Goal: Task Accomplishment & Management: Manage account settings

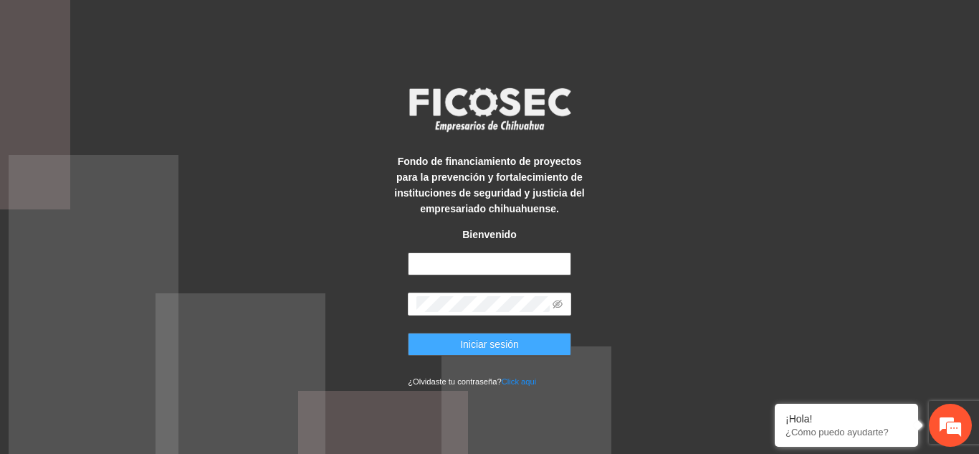
type input "**********"
click at [501, 341] on span "Iniciar sesión" at bounding box center [489, 344] width 59 height 16
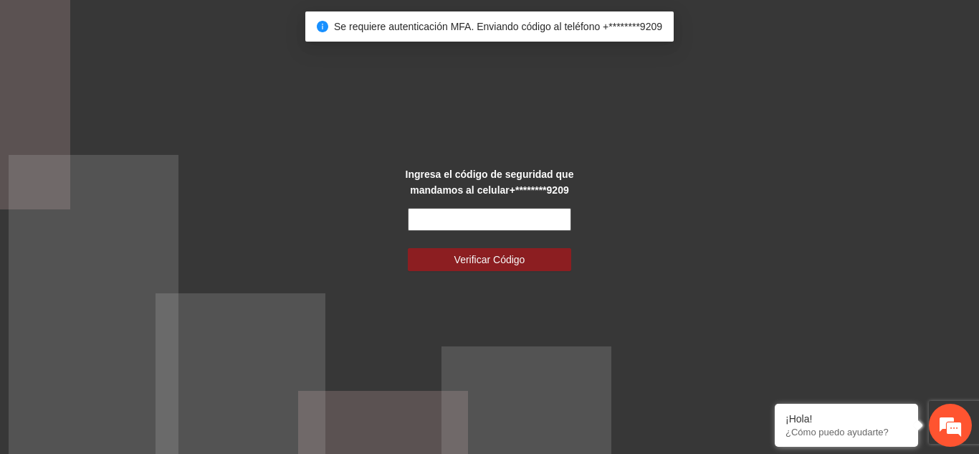
click at [486, 221] on input "text" at bounding box center [489, 219] width 163 height 23
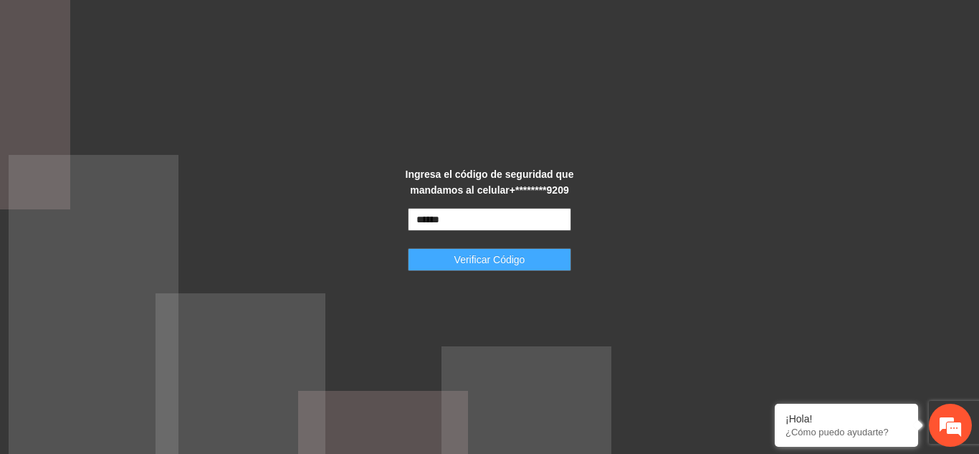
type input "******"
click at [533, 259] on button "Verificar Código" at bounding box center [489, 259] width 163 height 23
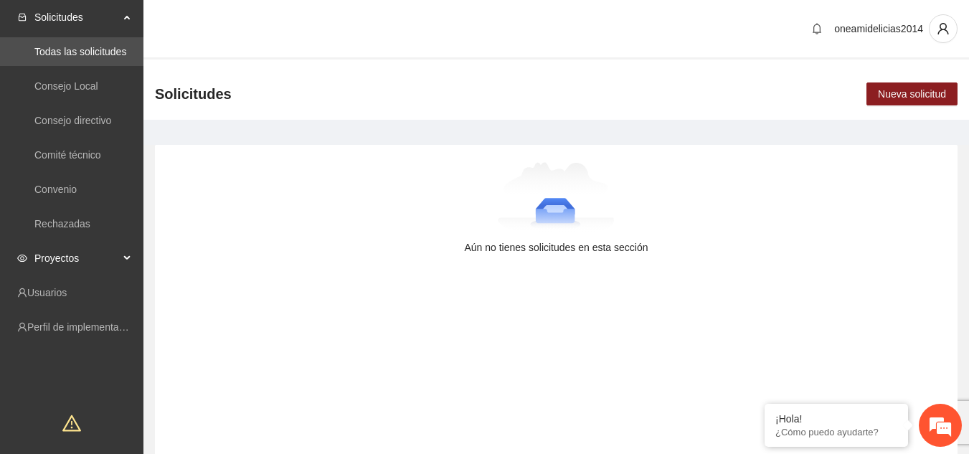
click at [46, 262] on span "Proyectos" at bounding box center [76, 258] width 85 height 29
click at [67, 288] on link "Activos" at bounding box center [50, 292] width 32 height 11
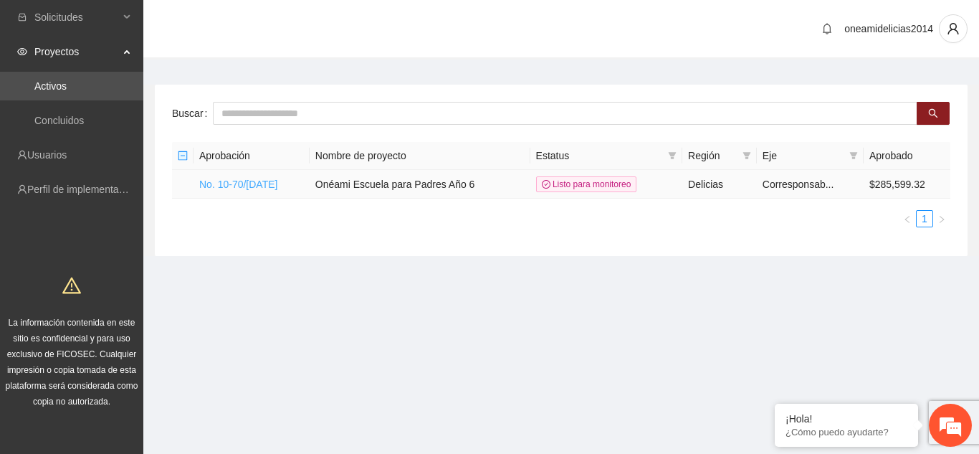
click at [250, 184] on link "No. 10-70/Jun-24" at bounding box center [238, 184] width 78 height 11
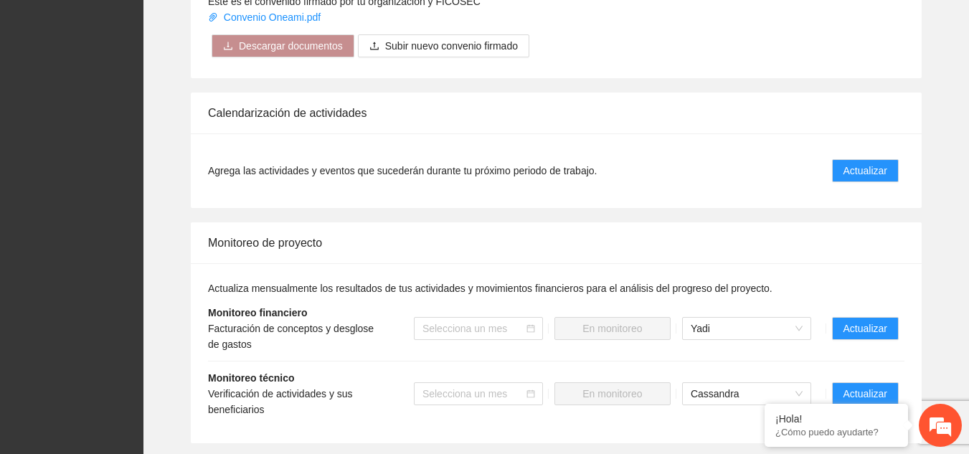
scroll to position [1506, 0]
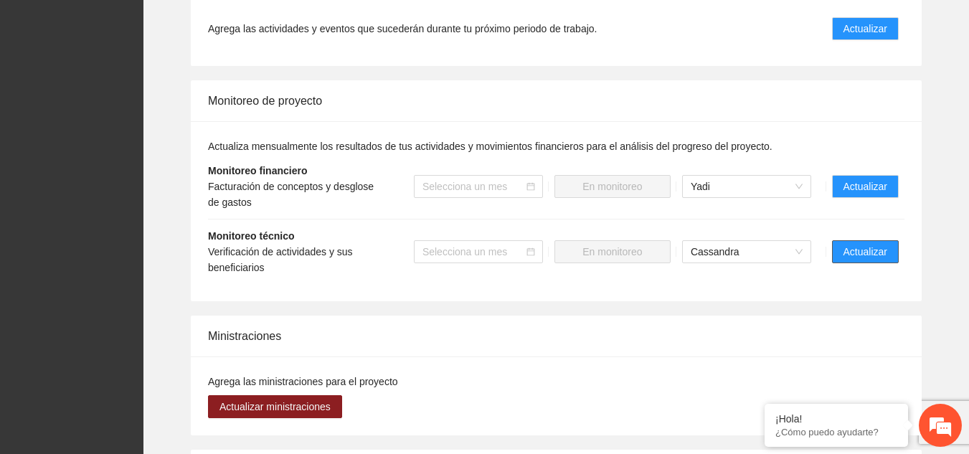
drag, startPoint x: 842, startPoint y: 236, endPoint x: 827, endPoint y: 231, distance: 16.6
click at [842, 240] on button "Actualizar" at bounding box center [865, 251] width 67 height 23
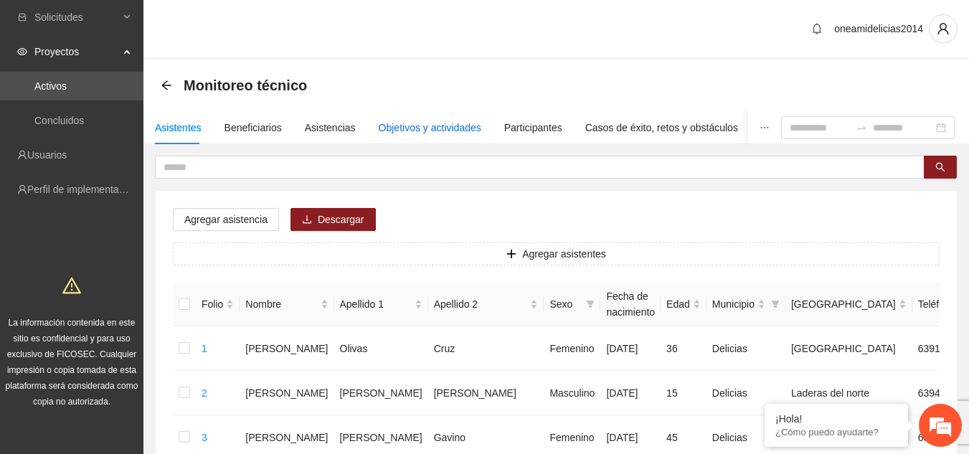
click at [445, 128] on div "Objetivos y actividades" at bounding box center [430, 128] width 103 height 16
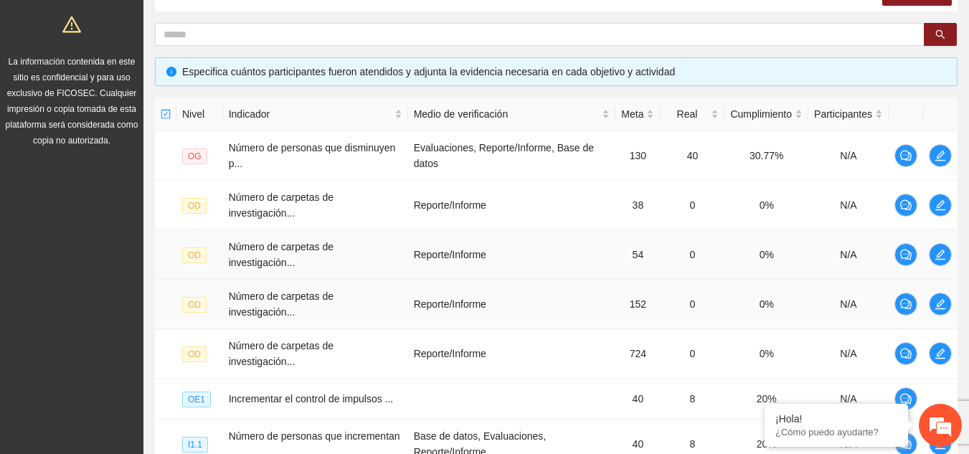
scroll to position [287, 0]
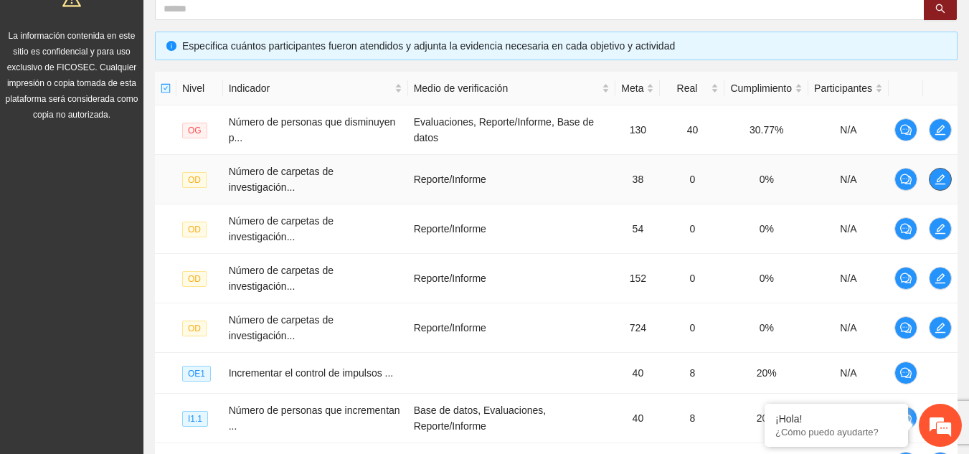
click at [931, 176] on span "edit" at bounding box center [940, 179] width 22 height 11
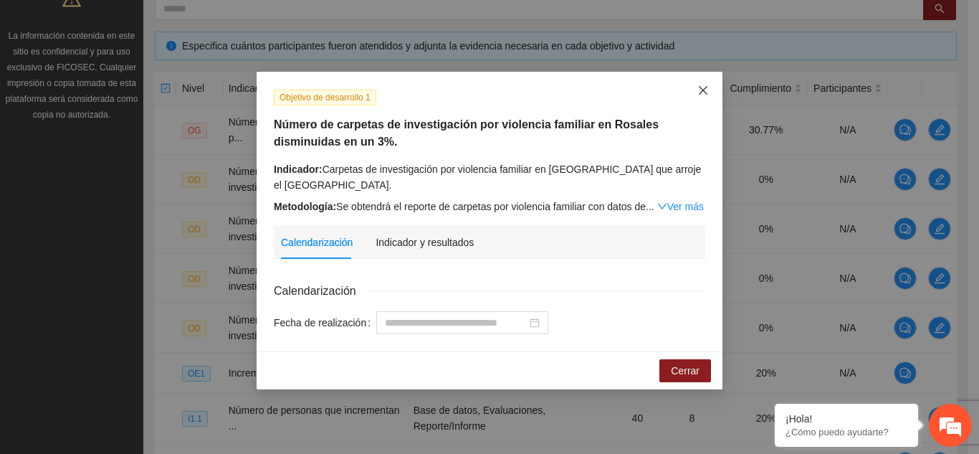
click at [697, 92] on span "Close" at bounding box center [703, 91] width 39 height 39
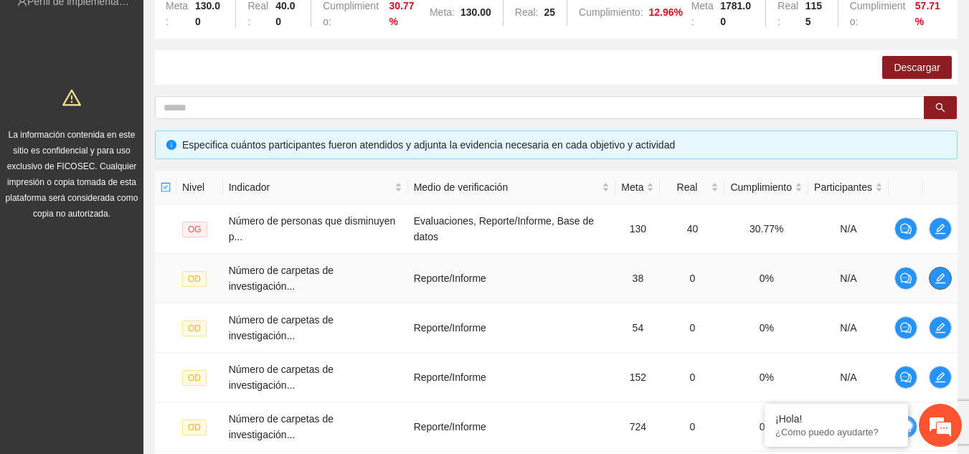
scroll to position [0, 0]
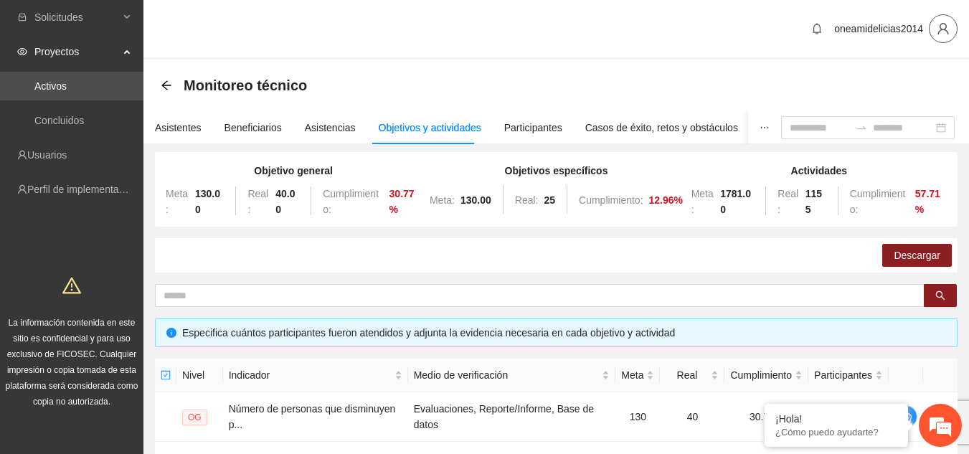
click at [944, 39] on button "button" at bounding box center [942, 28] width 29 height 29
click at [880, 84] on span "Cerrar sesión" at bounding box center [905, 83] width 90 height 16
